Goal: Transaction & Acquisition: Obtain resource

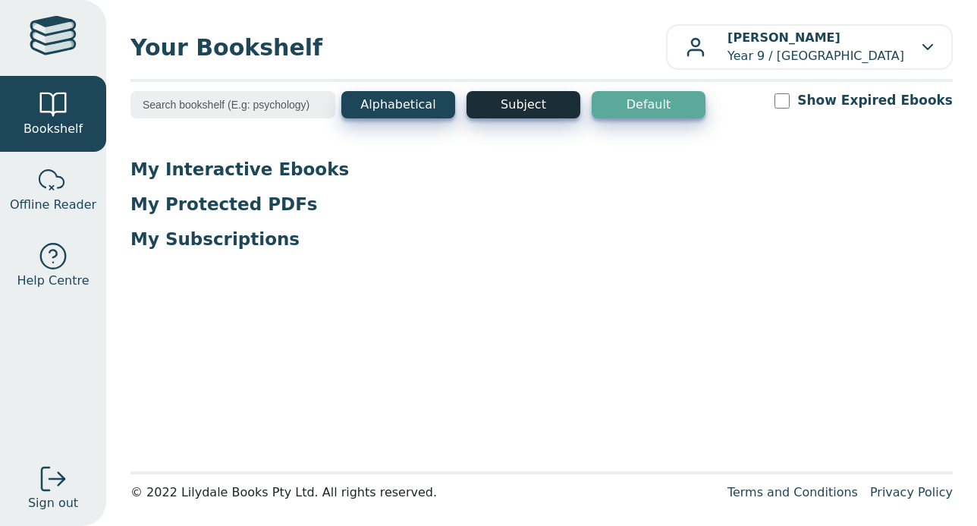
click at [511, 102] on button "Subject" at bounding box center [523, 104] width 114 height 27
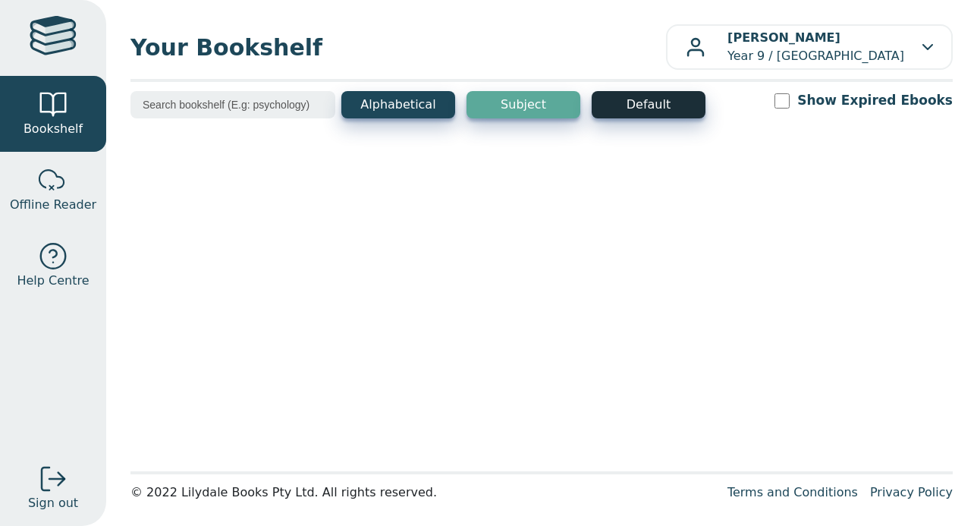
click at [608, 103] on button "Default" at bounding box center [649, 104] width 114 height 27
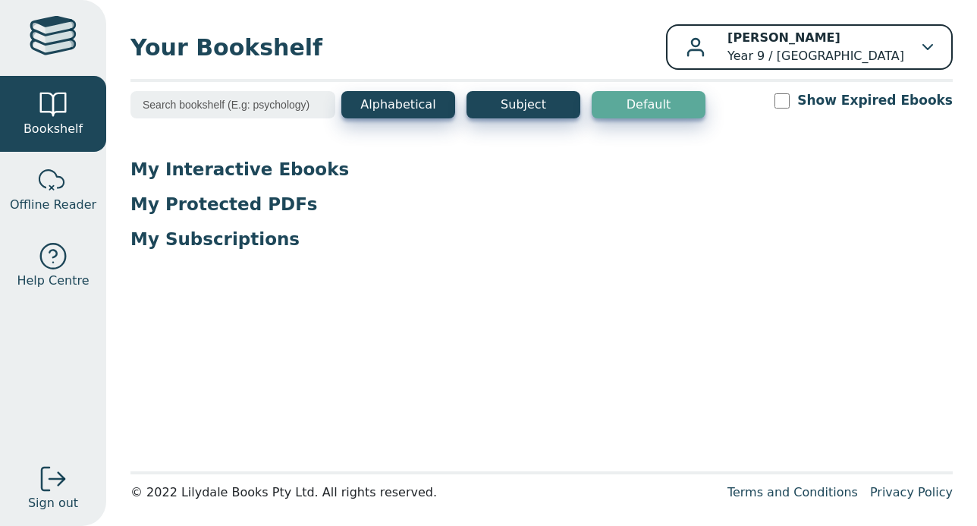
click at [810, 54] on p "[PERSON_NAME] Year 9 / [GEOGRAPHIC_DATA]" at bounding box center [815, 47] width 177 height 36
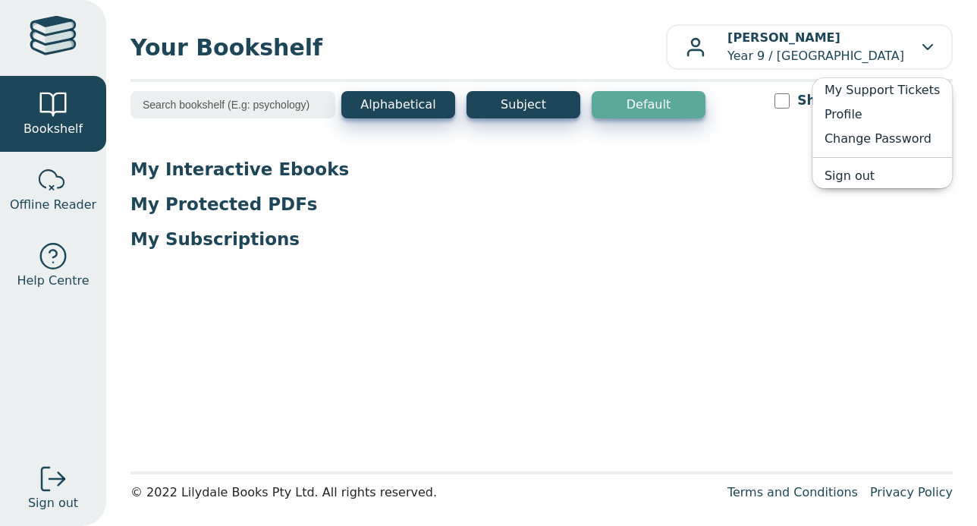
click at [715, 252] on div "My Interactive Ebooks My Protected PDFs My Subscriptions" at bounding box center [541, 210] width 822 height 105
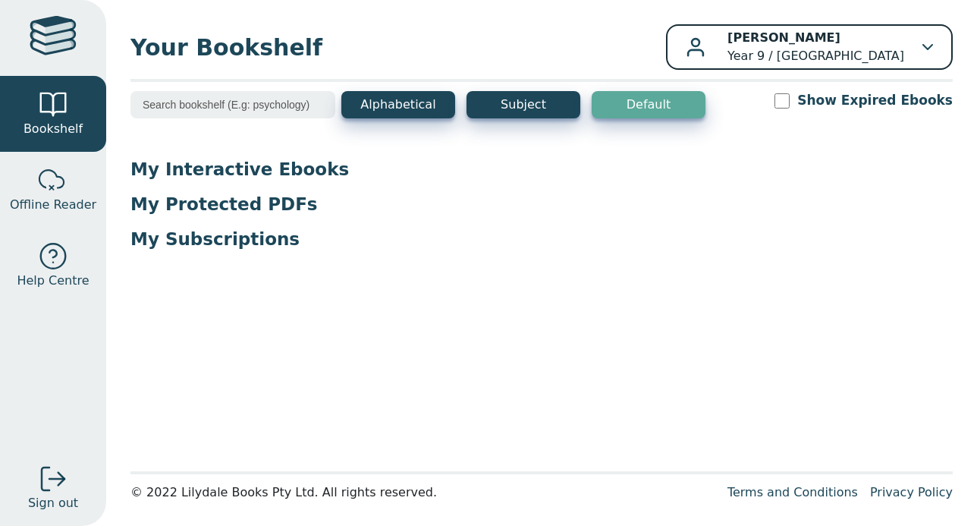
click at [811, 58] on p "[PERSON_NAME] Year 9 / [GEOGRAPHIC_DATA]" at bounding box center [815, 47] width 177 height 36
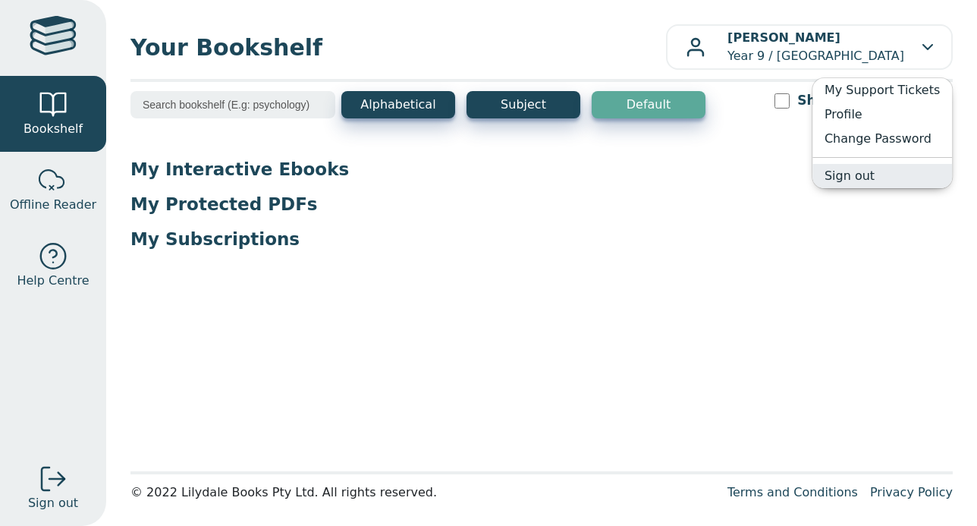
click at [859, 178] on link "Sign out" at bounding box center [882, 176] width 140 height 24
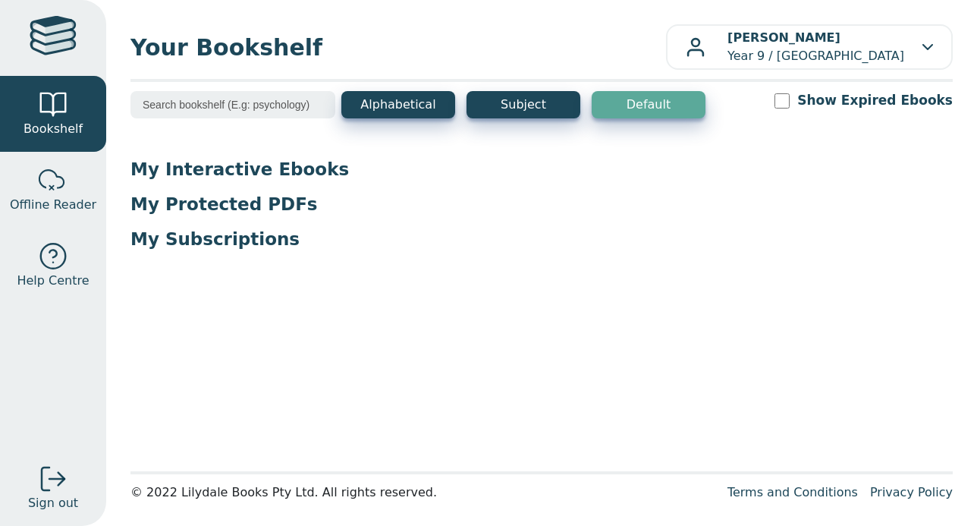
click at [218, 234] on p "My Subscriptions" at bounding box center [541, 239] width 822 height 23
click at [223, 216] on div "My Interactive Ebooks My Protected PDFs My Subscriptions" at bounding box center [541, 210] width 822 height 105
click at [50, 52] on div at bounding box center [53, 38] width 47 height 44
click at [394, 110] on button "Alphabetical" at bounding box center [398, 104] width 114 height 27
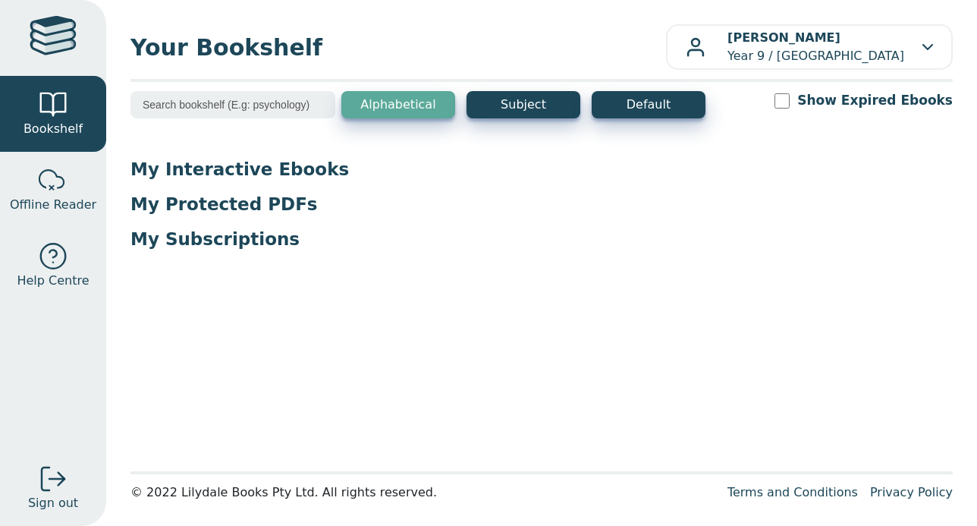
click at [292, 163] on p "My Interactive Ebooks" at bounding box center [541, 169] width 822 height 23
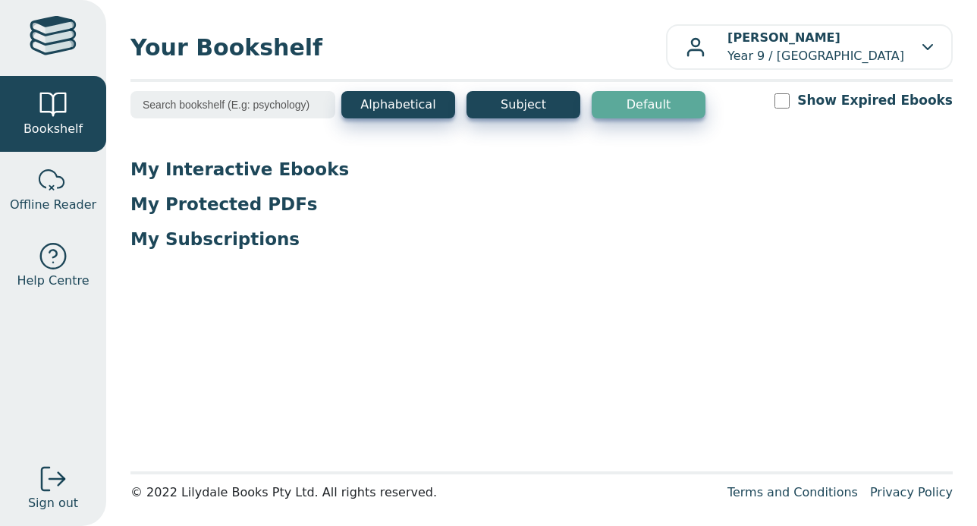
click at [790, 102] on input "Show Expired Ebooks" at bounding box center [781, 100] width 15 height 15
checkbox input "true"
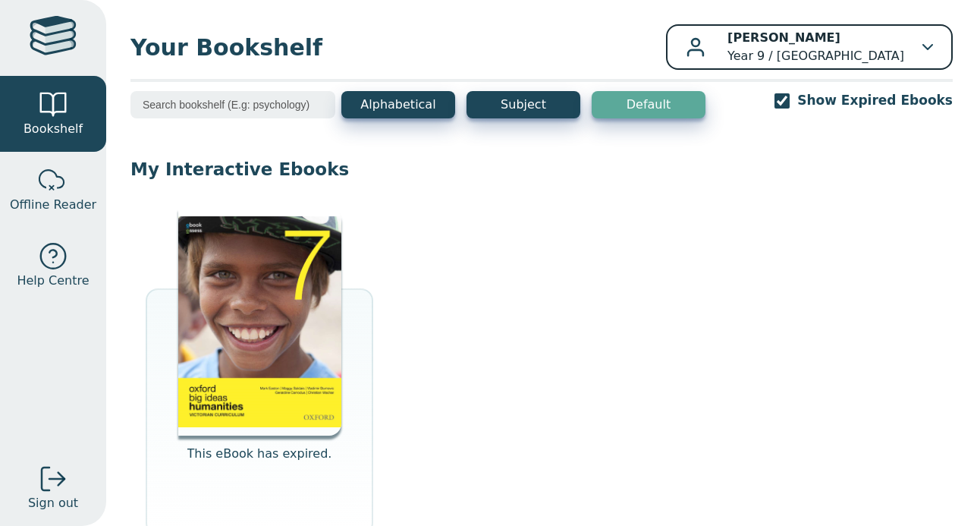
click at [856, 55] on p "[PERSON_NAME] Year 9 / [GEOGRAPHIC_DATA]" at bounding box center [815, 47] width 177 height 36
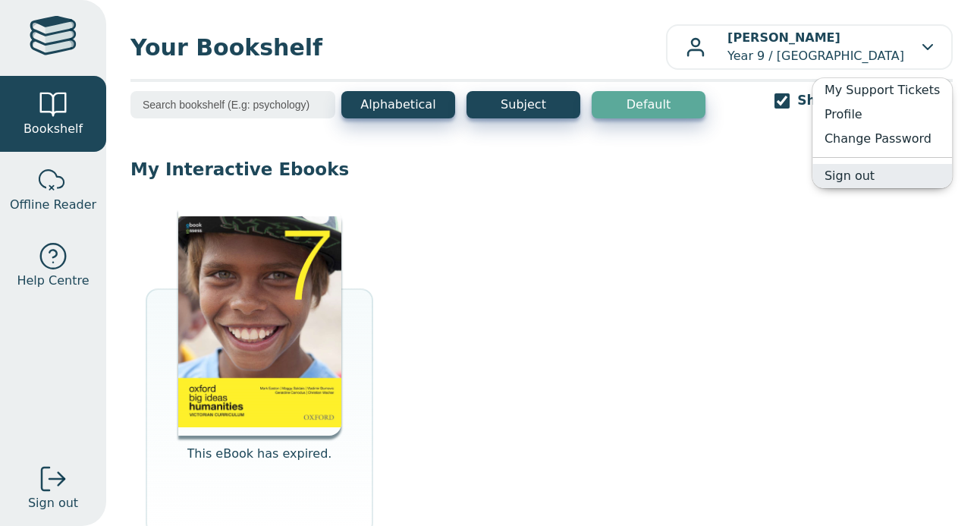
click at [859, 171] on link "Sign out" at bounding box center [882, 176] width 140 height 24
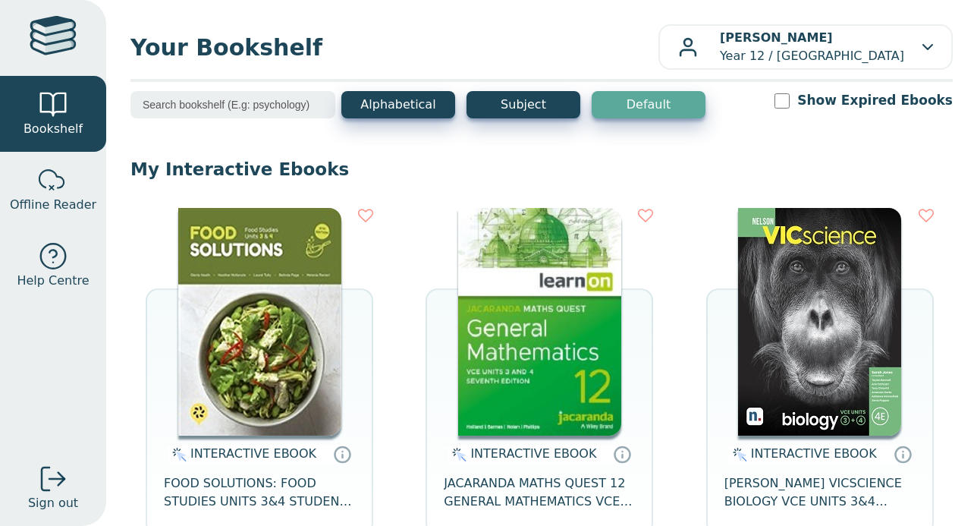
scroll to position [69, 0]
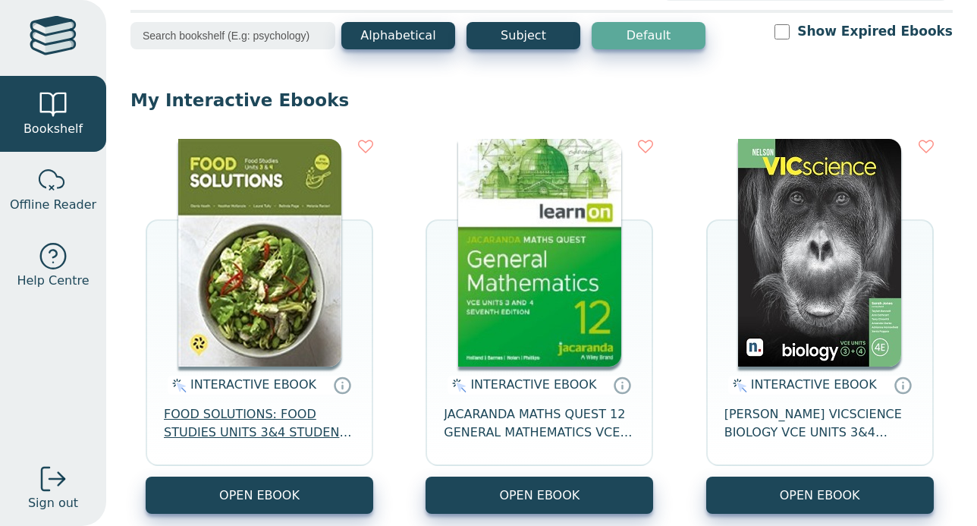
click at [239, 421] on span "FOOD SOLUTIONS: FOOD STUDIES UNITS 3&4 STUDENT EBOOK 5E" at bounding box center [259, 423] width 191 height 36
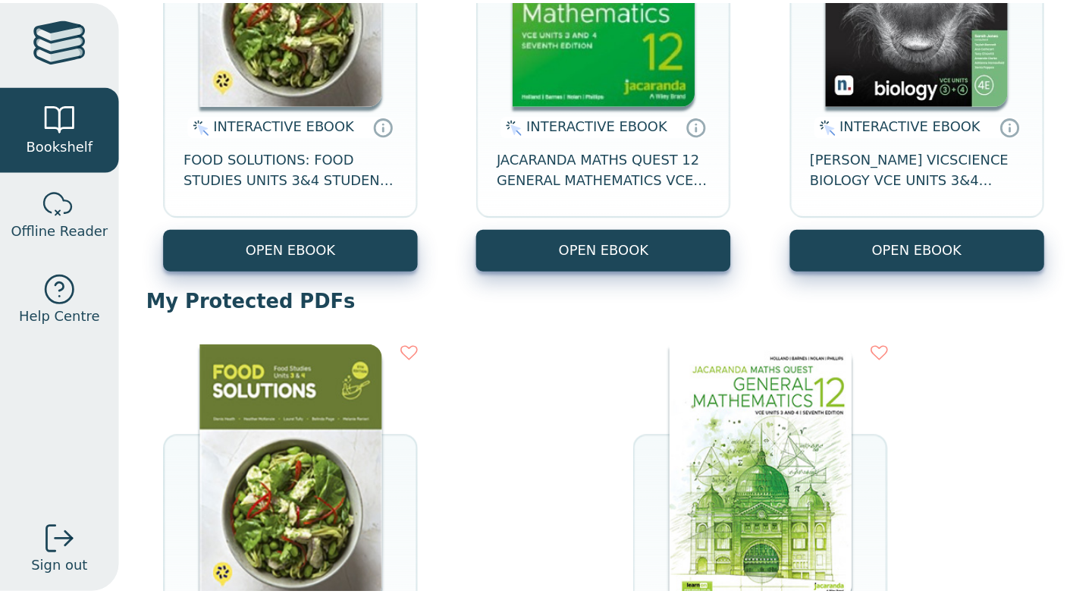
scroll to position [554, 0]
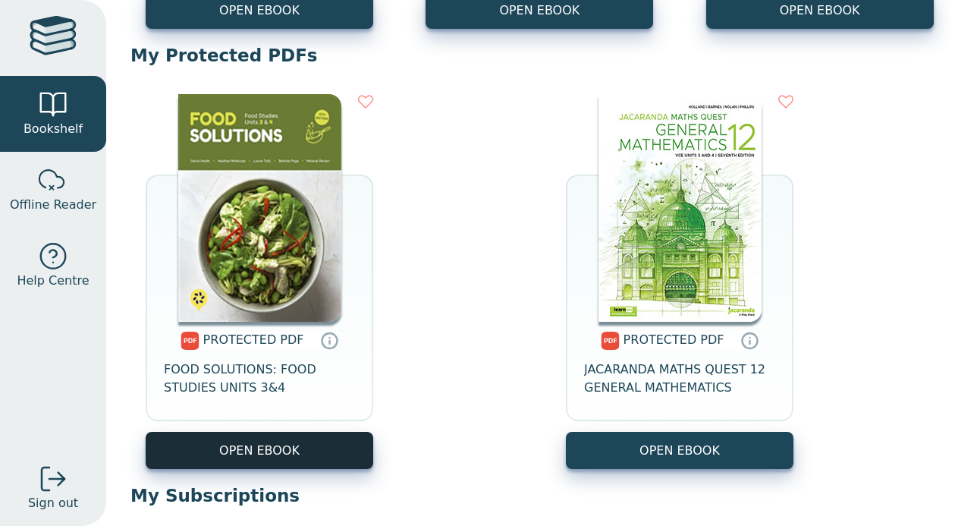
click at [283, 441] on link "OPEN EBOOK" at bounding box center [260, 450] width 228 height 37
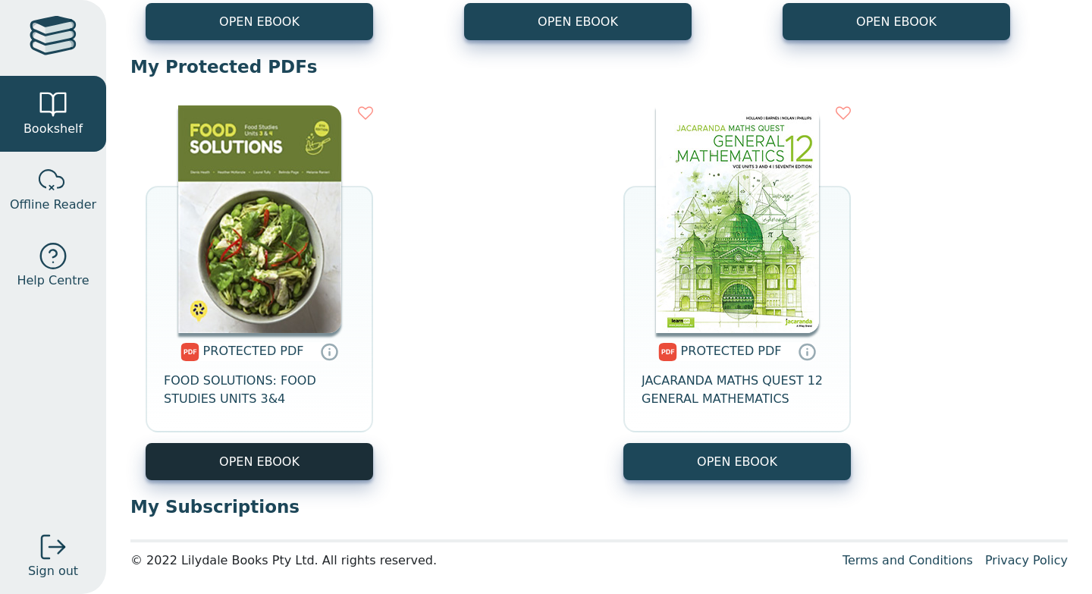
scroll to position [542, 0]
